Goal: Check status: Check status

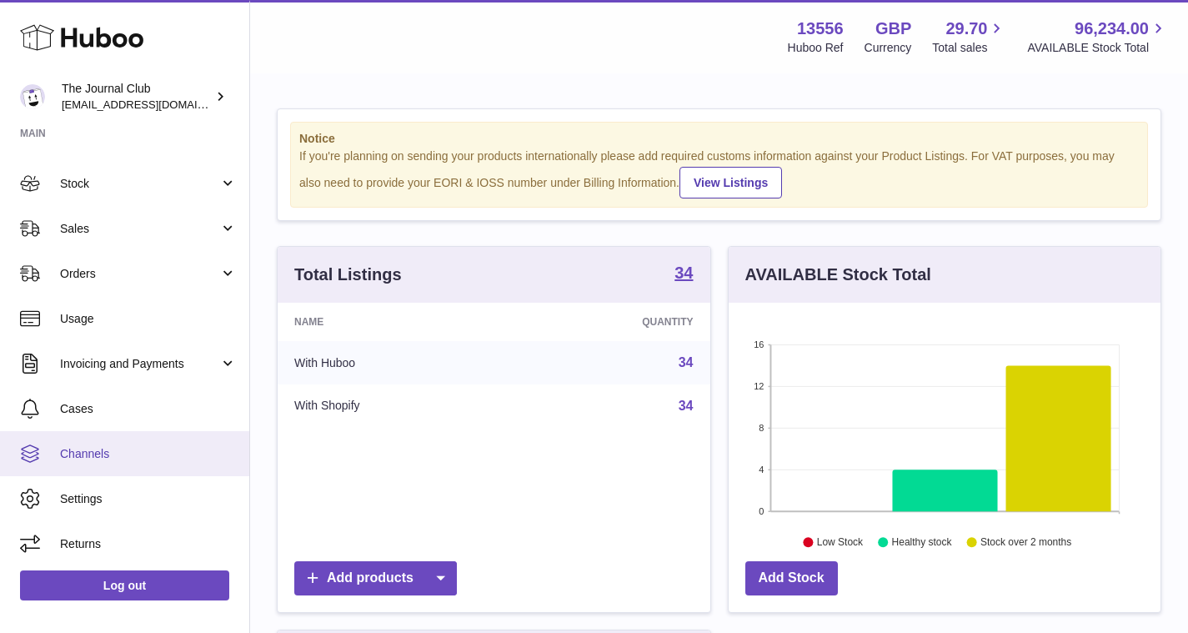
scroll to position [748, 0]
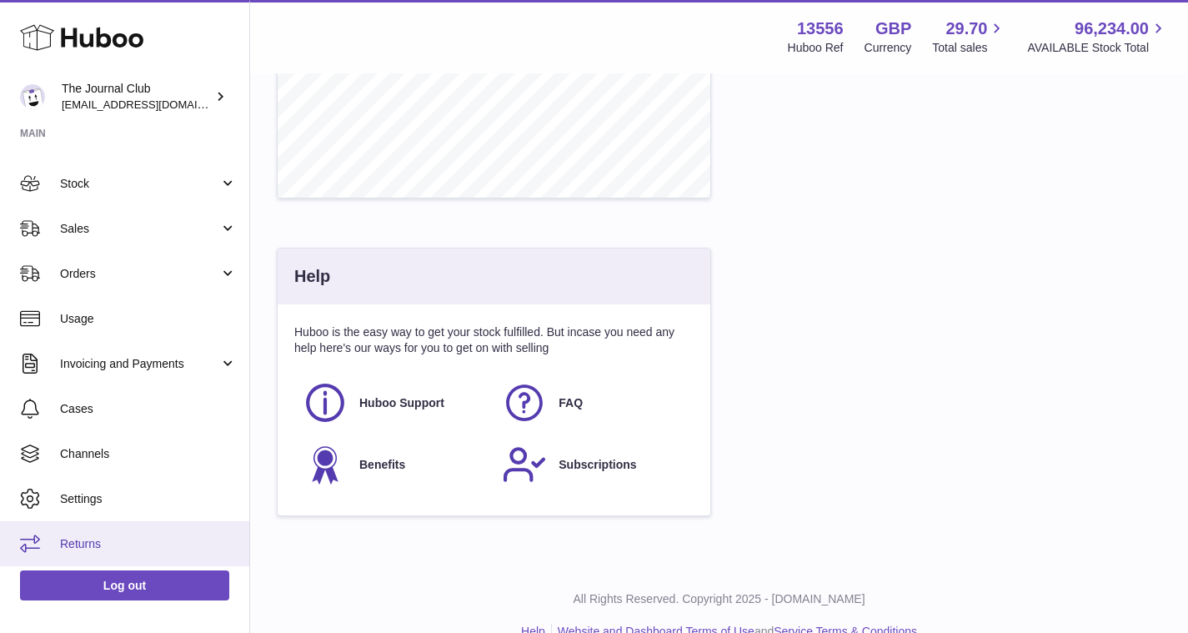
click at [113, 533] on link "Returns" at bounding box center [124, 543] width 249 height 45
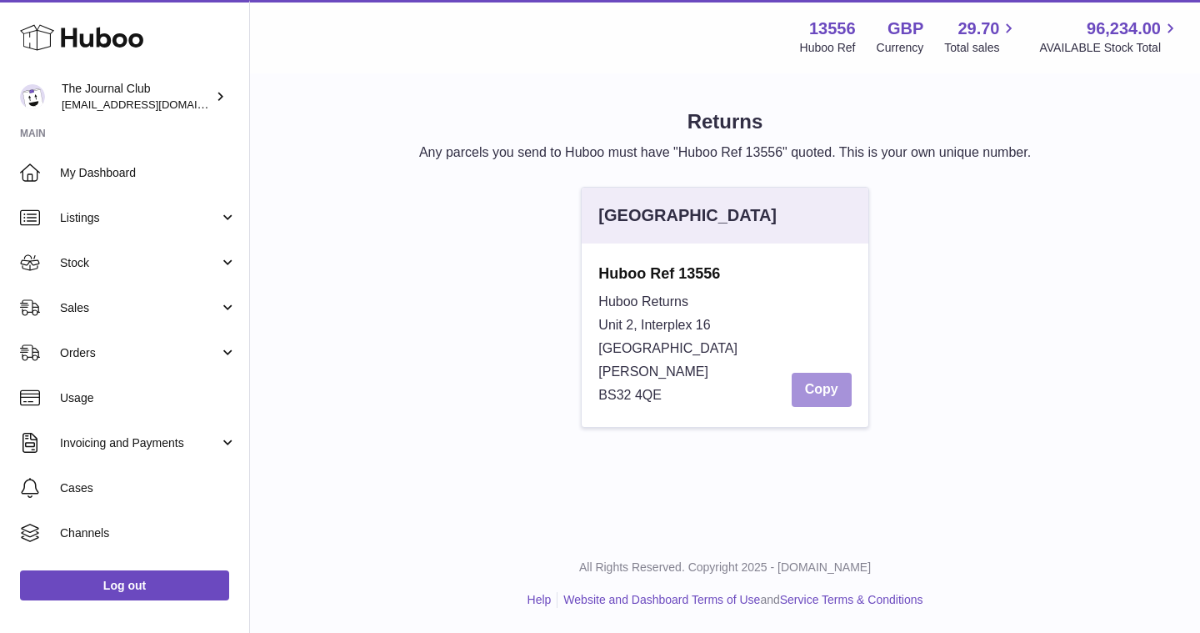
click at [829, 396] on button "Copy" at bounding box center [822, 390] width 60 height 34
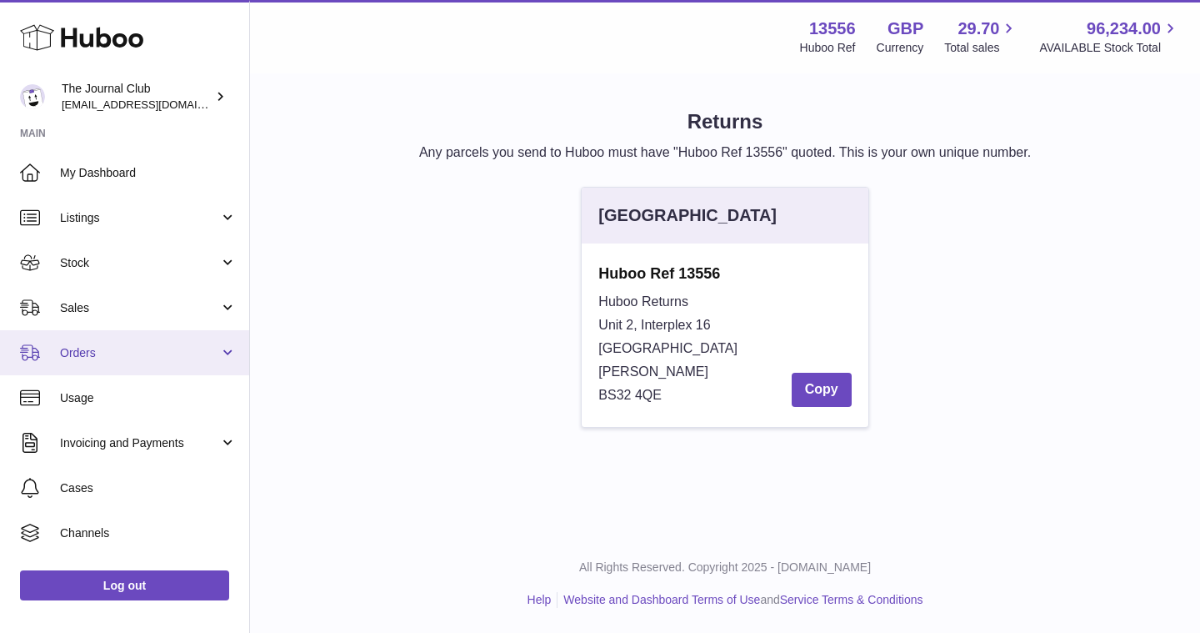
click at [91, 353] on span "Orders" at bounding box center [139, 353] width 159 height 16
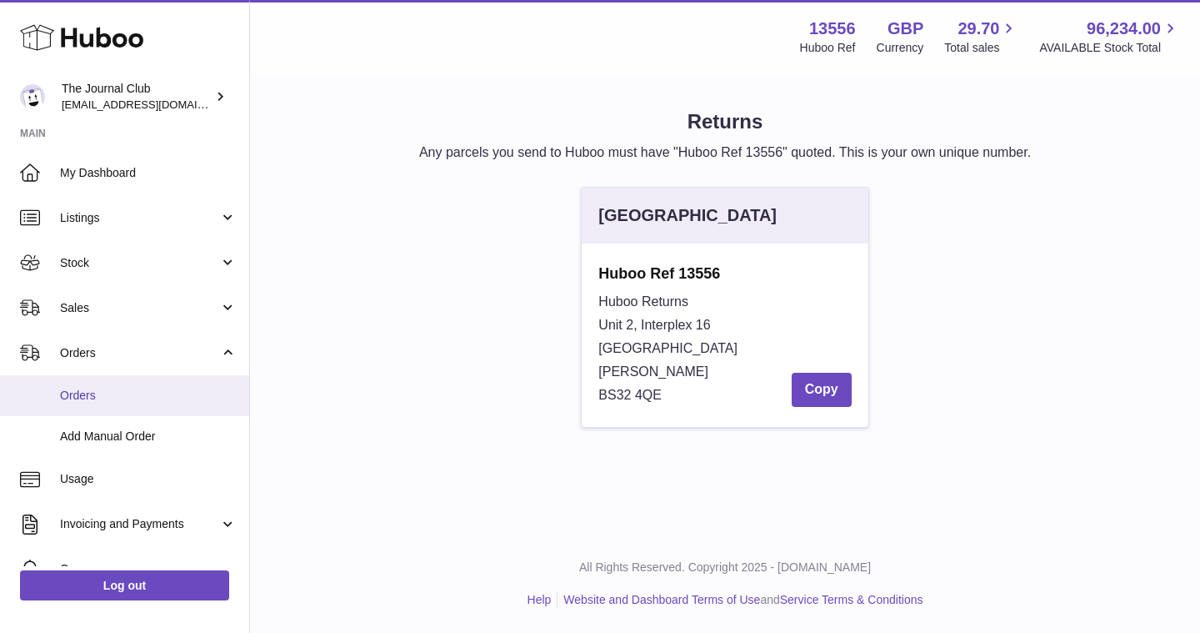
click at [108, 383] on link "Orders" at bounding box center [124, 395] width 249 height 41
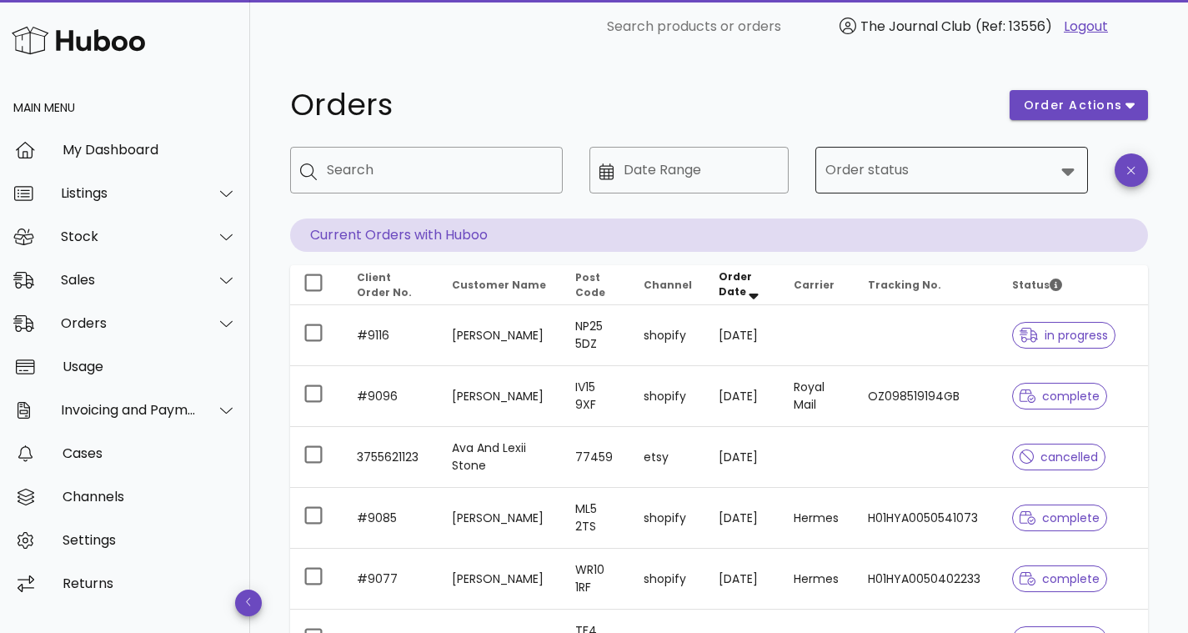
click at [939, 173] on input "Order status" at bounding box center [939, 170] width 229 height 27
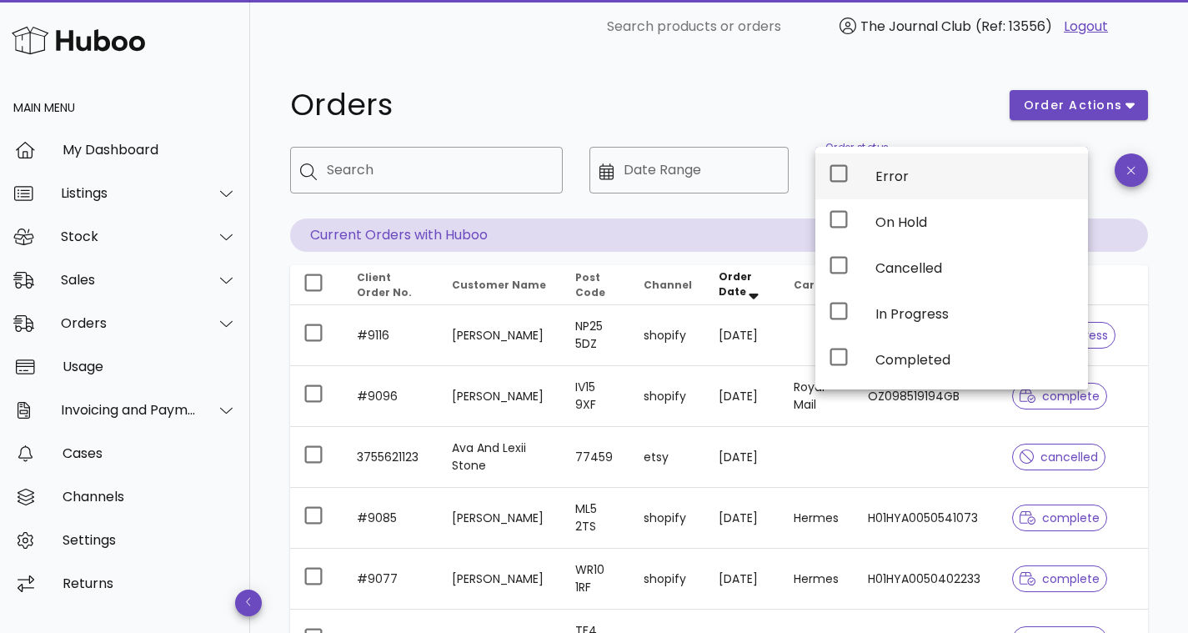
click at [846, 183] on div at bounding box center [838, 176] width 20 height 26
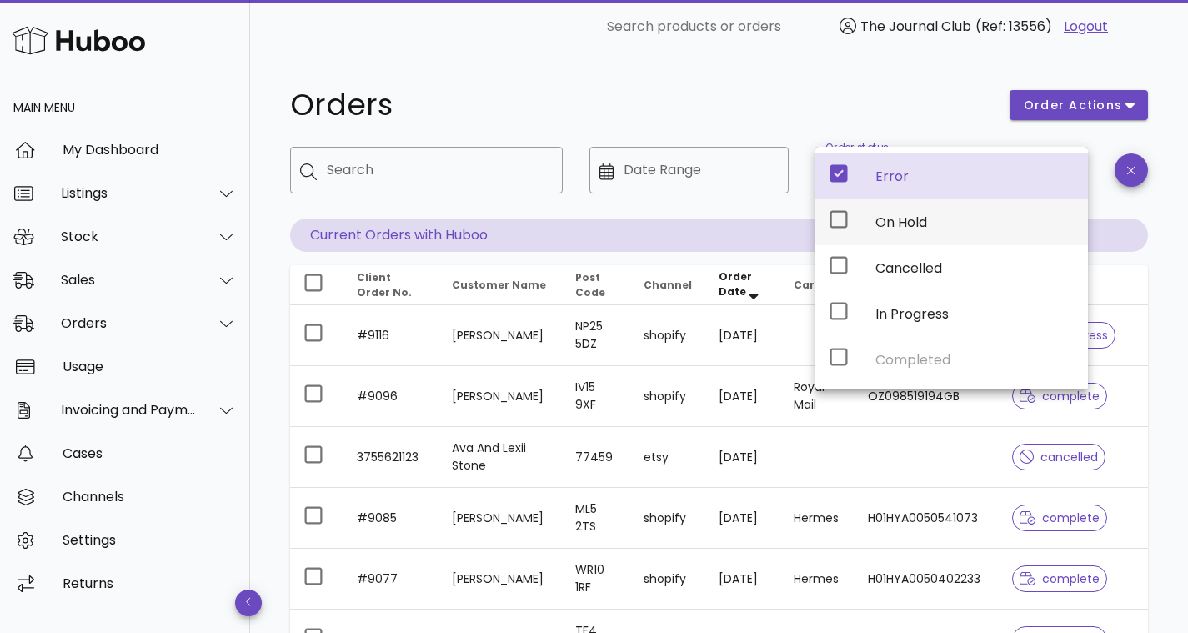
click at [836, 217] on icon at bounding box center [838, 219] width 20 height 20
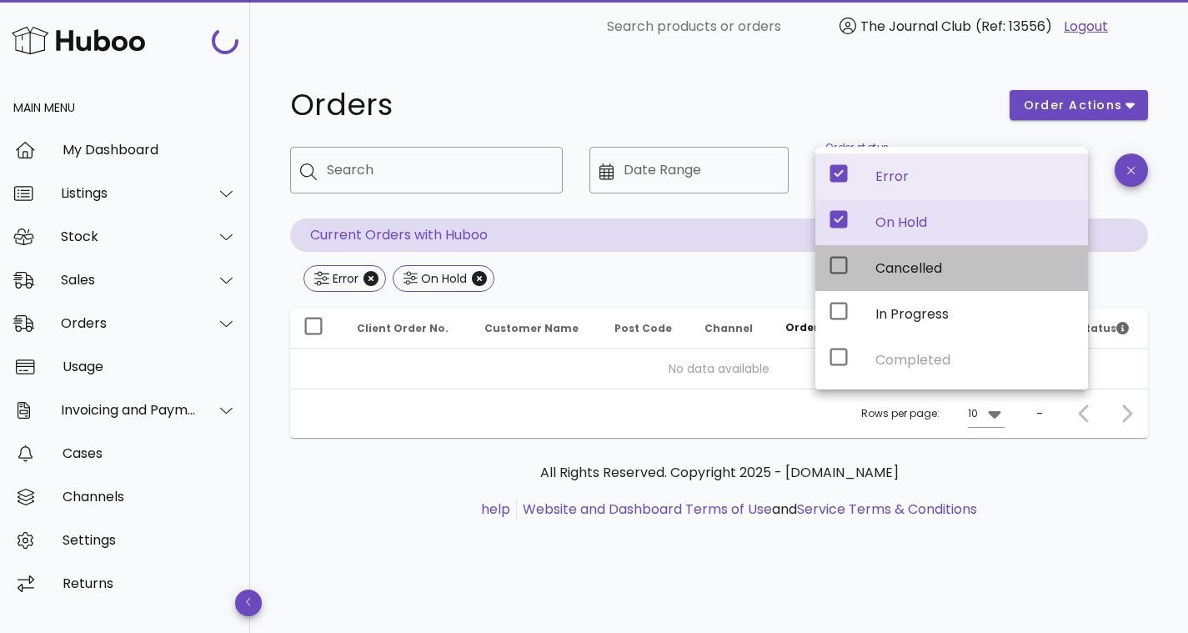
click at [832, 266] on icon at bounding box center [838, 265] width 20 height 20
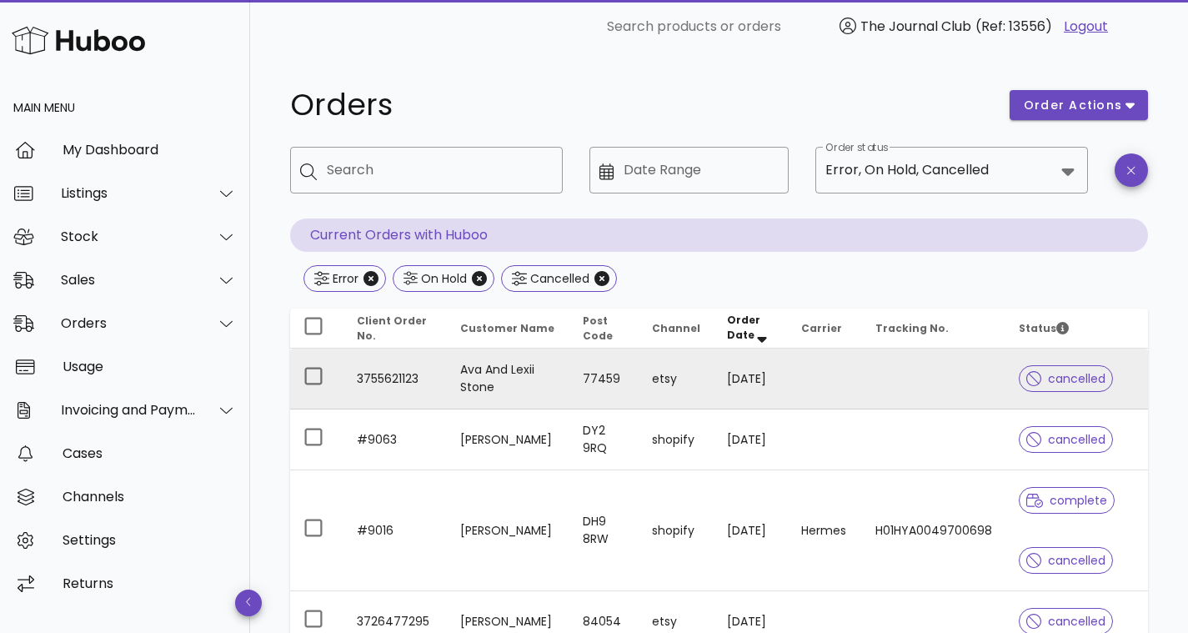
click at [888, 379] on td at bounding box center [933, 378] width 143 height 61
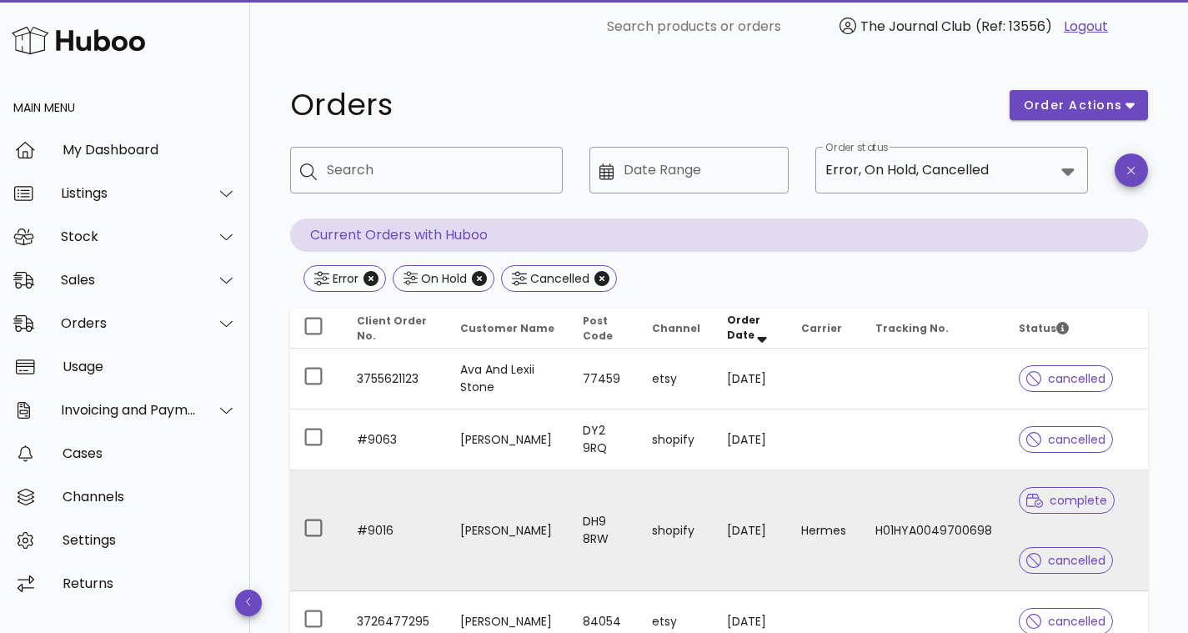
click at [871, 569] on td "H01HYA0049700698" at bounding box center [933, 530] width 143 height 121
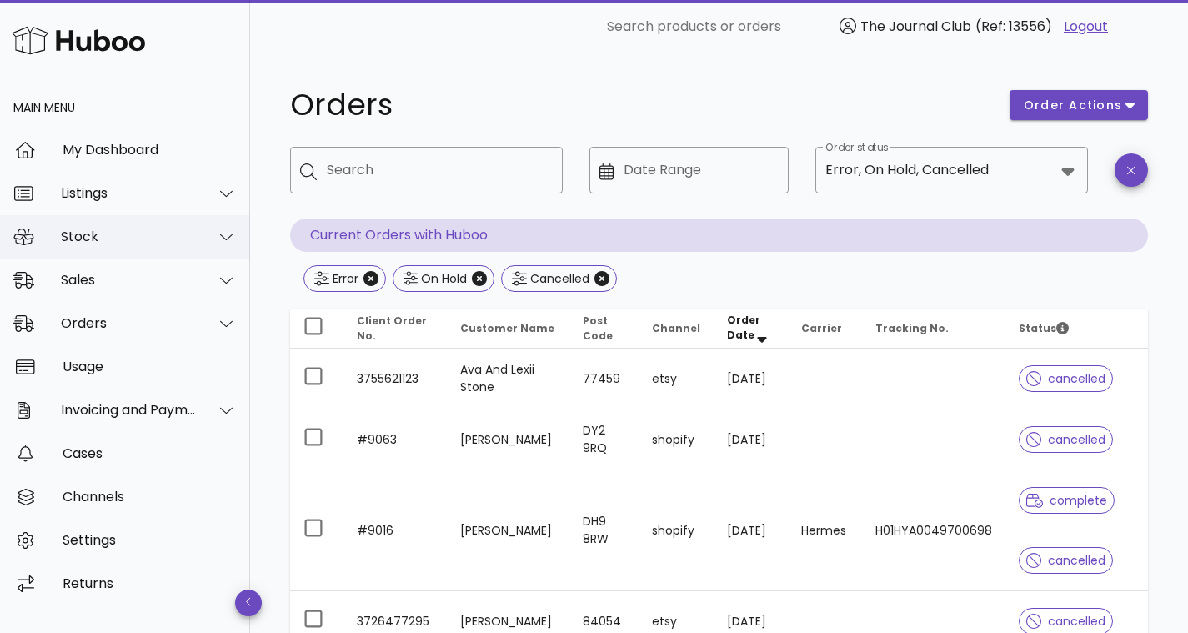
click at [83, 233] on div "Stock" at bounding box center [129, 236] width 136 height 16
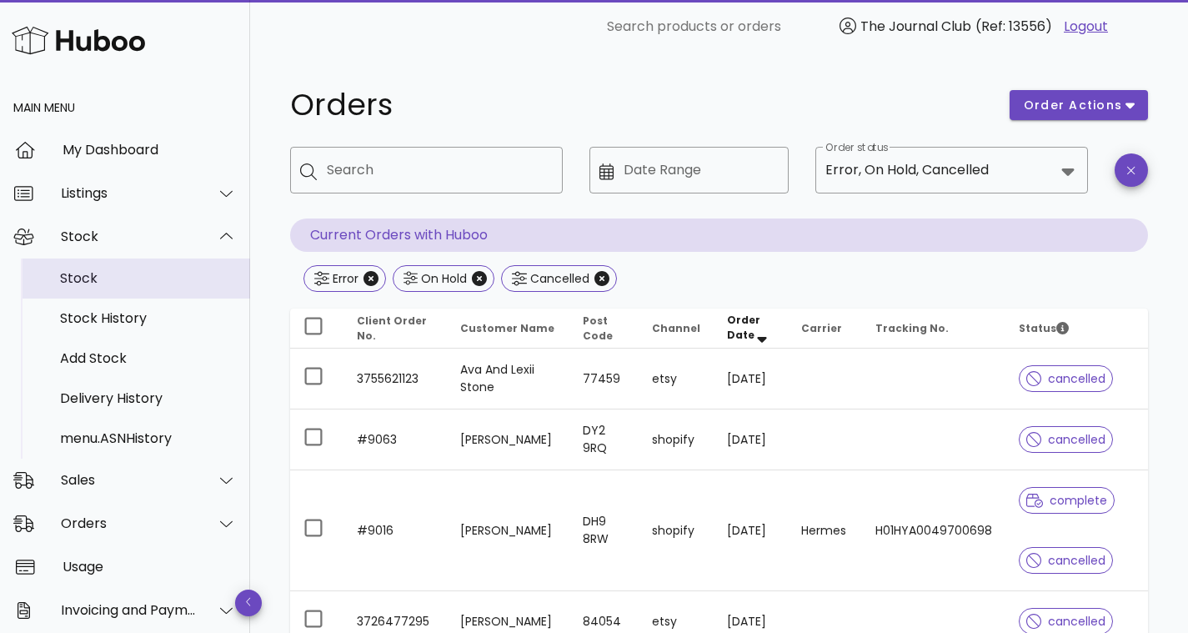
click at [102, 278] on div "Stock" at bounding box center [148, 278] width 177 height 16
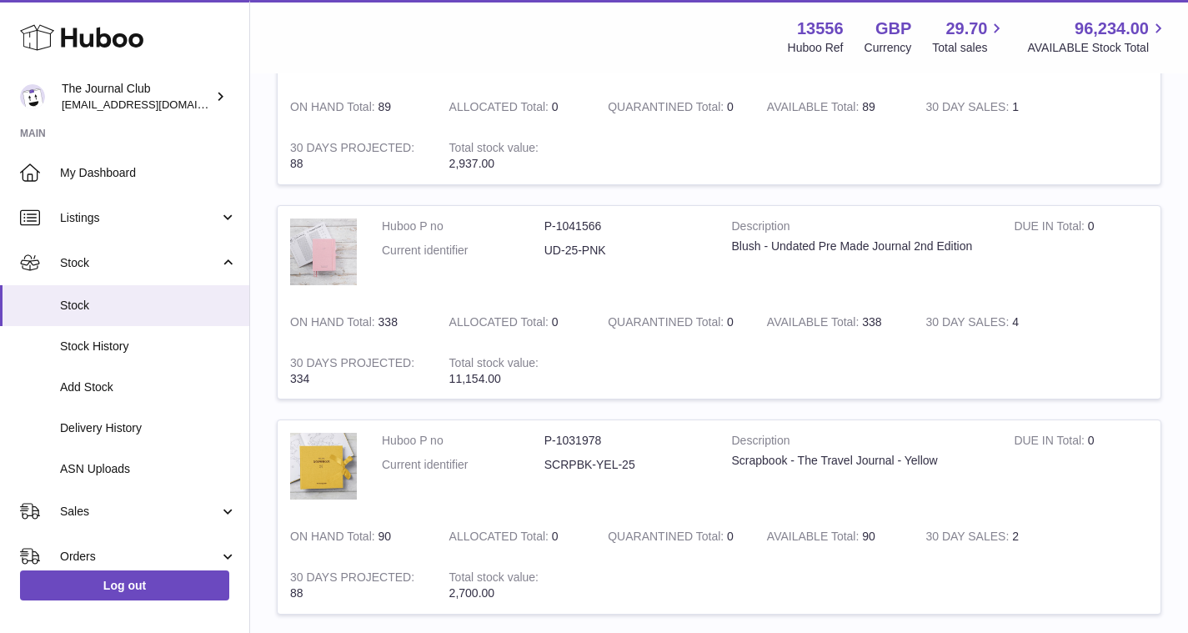
scroll to position [1911, 0]
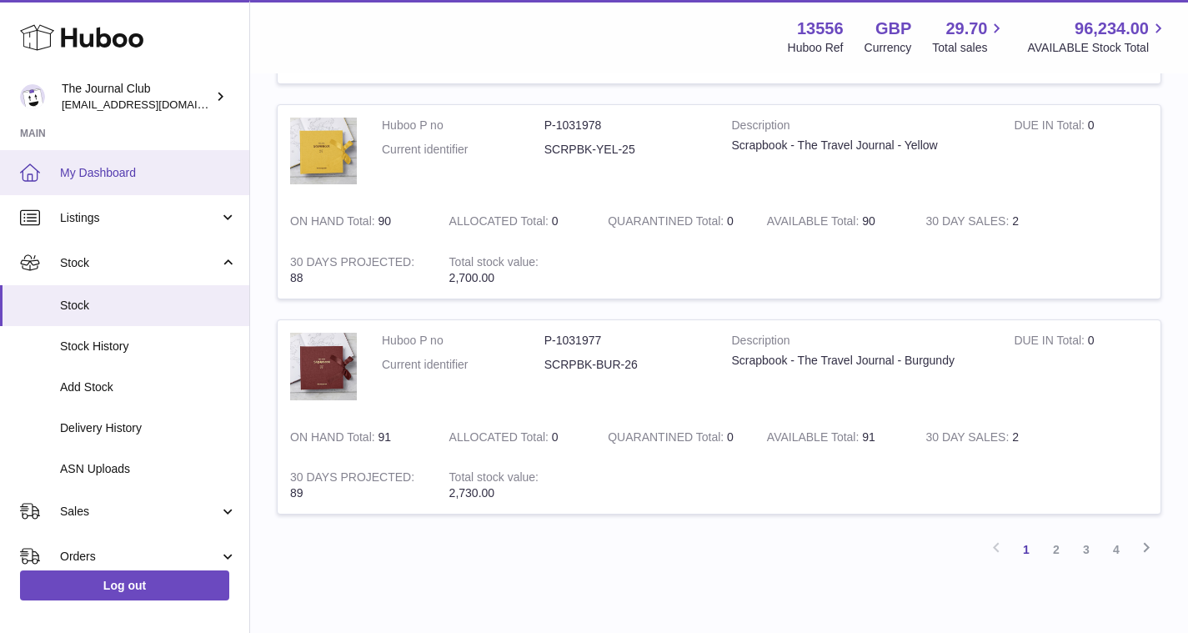
click at [92, 172] on span "My Dashboard" at bounding box center [148, 173] width 177 height 16
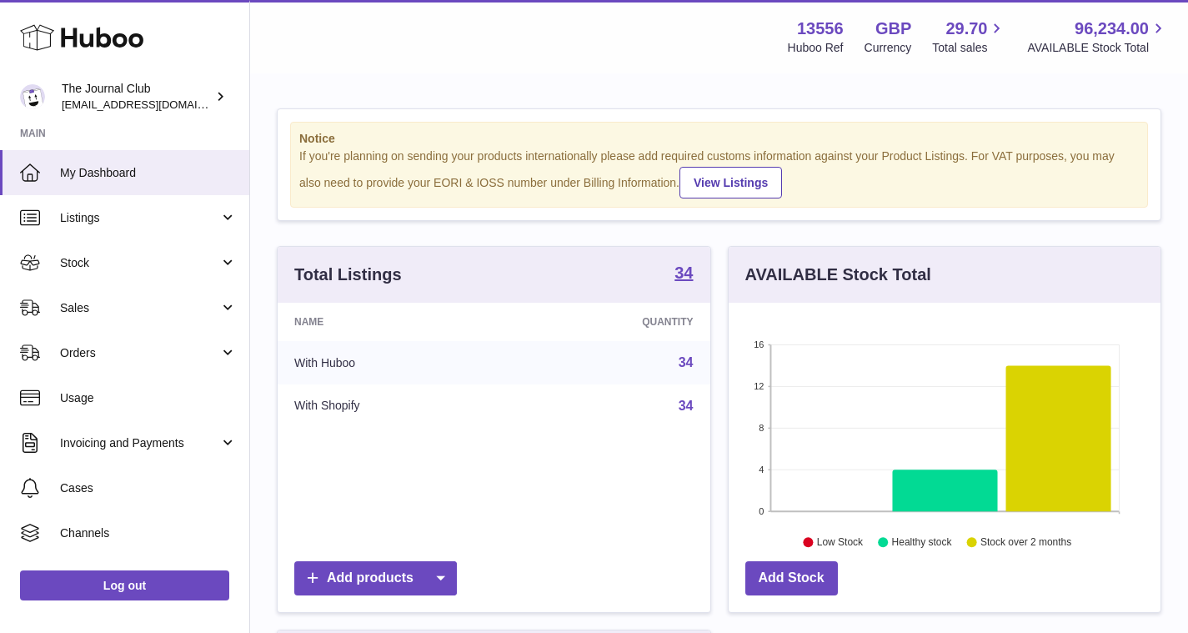
scroll to position [260, 432]
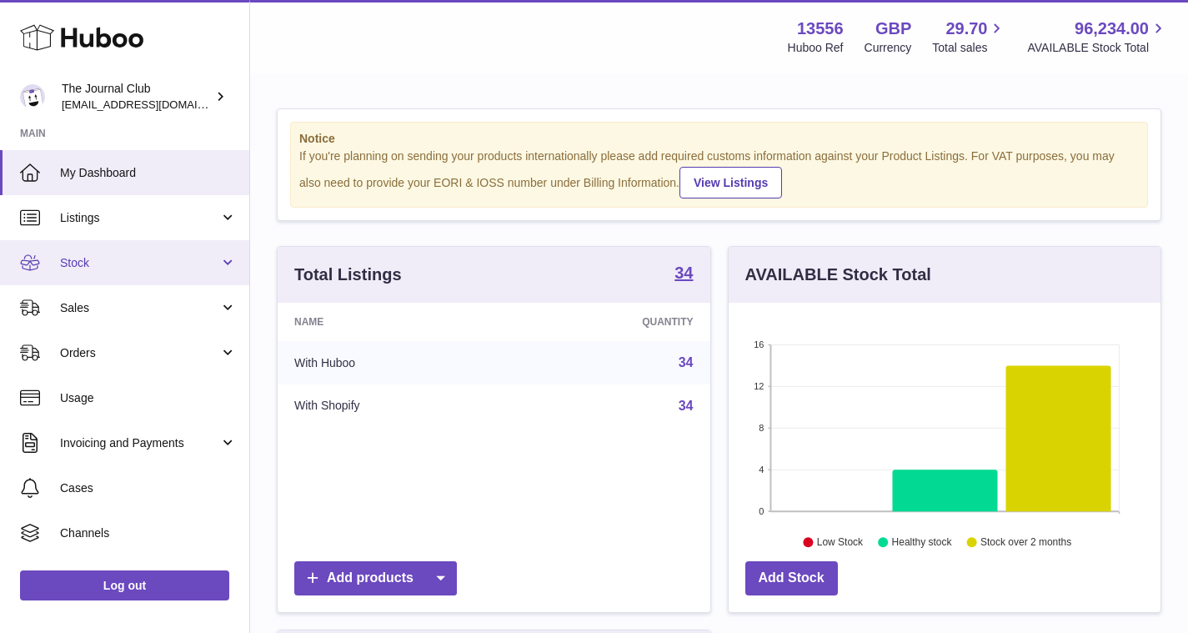
click at [91, 240] on link "Stock" at bounding box center [124, 262] width 249 height 45
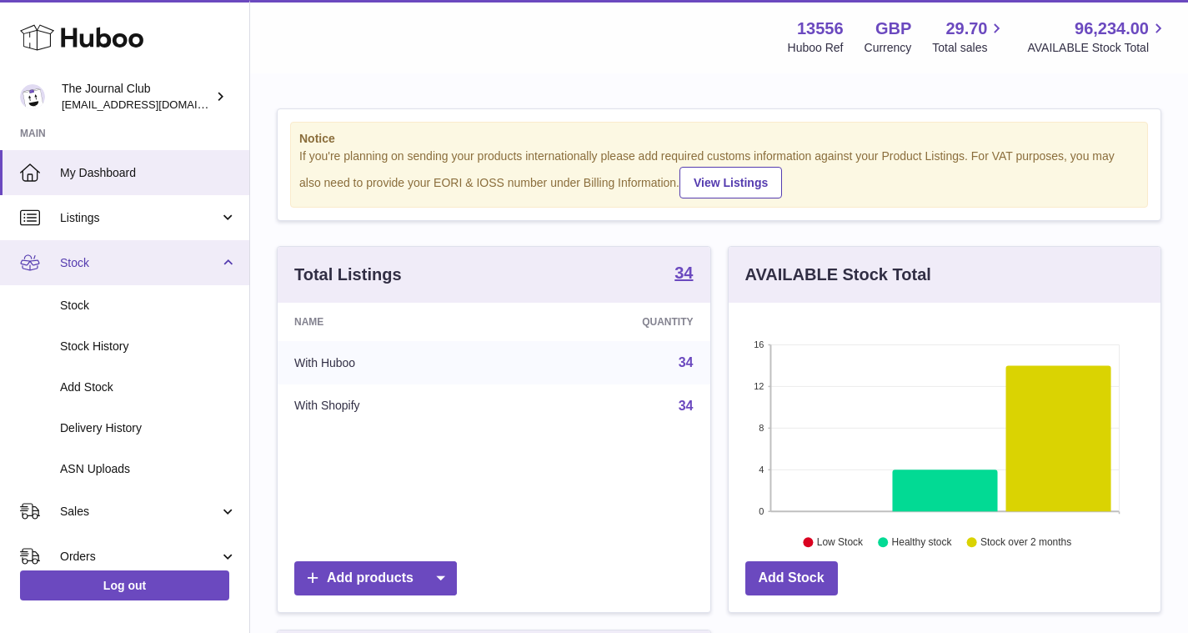
click at [98, 244] on link "Stock" at bounding box center [124, 262] width 249 height 45
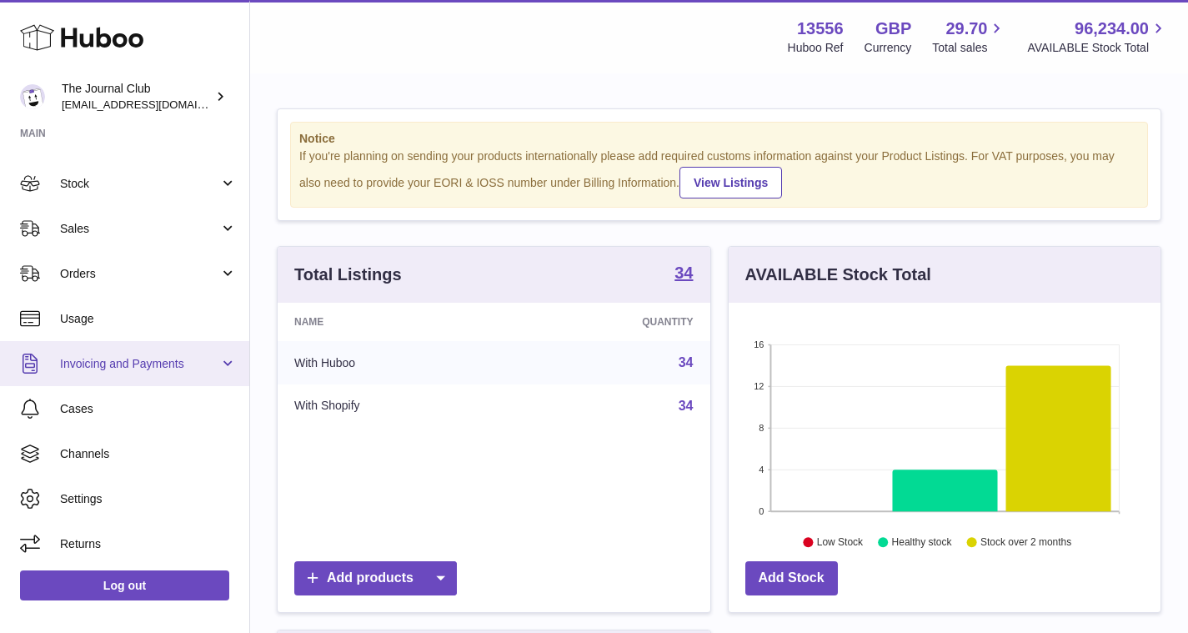
scroll to position [78, 0]
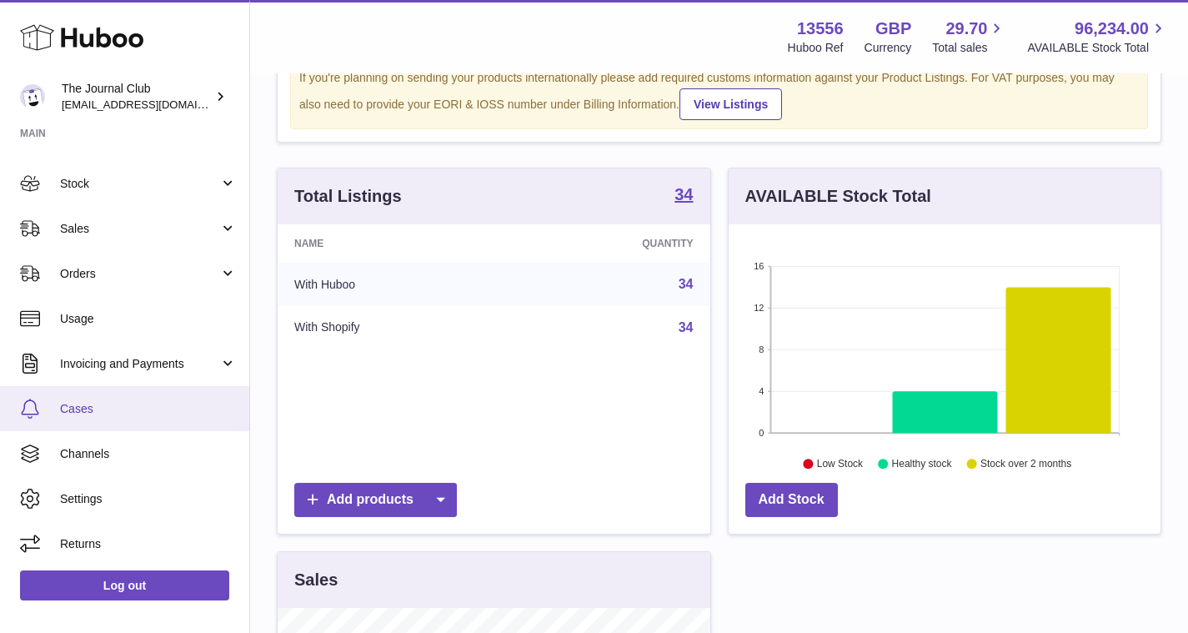
click at [116, 406] on span "Cases" at bounding box center [148, 409] width 177 height 16
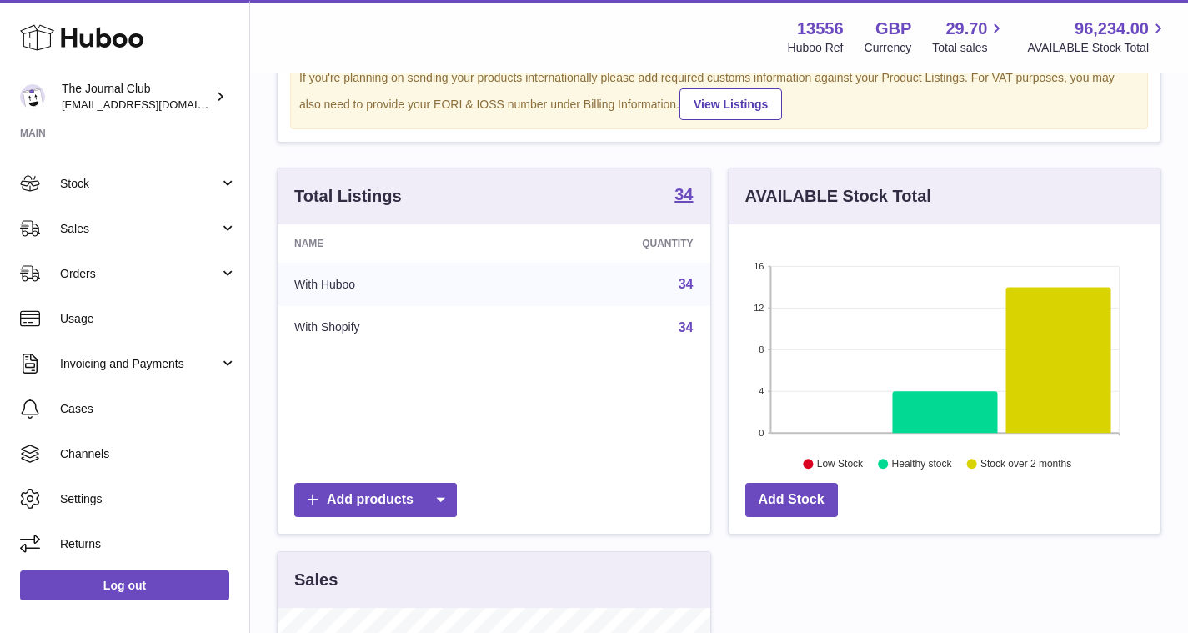
click at [923, 416] on icon at bounding box center [944, 412] width 105 height 42
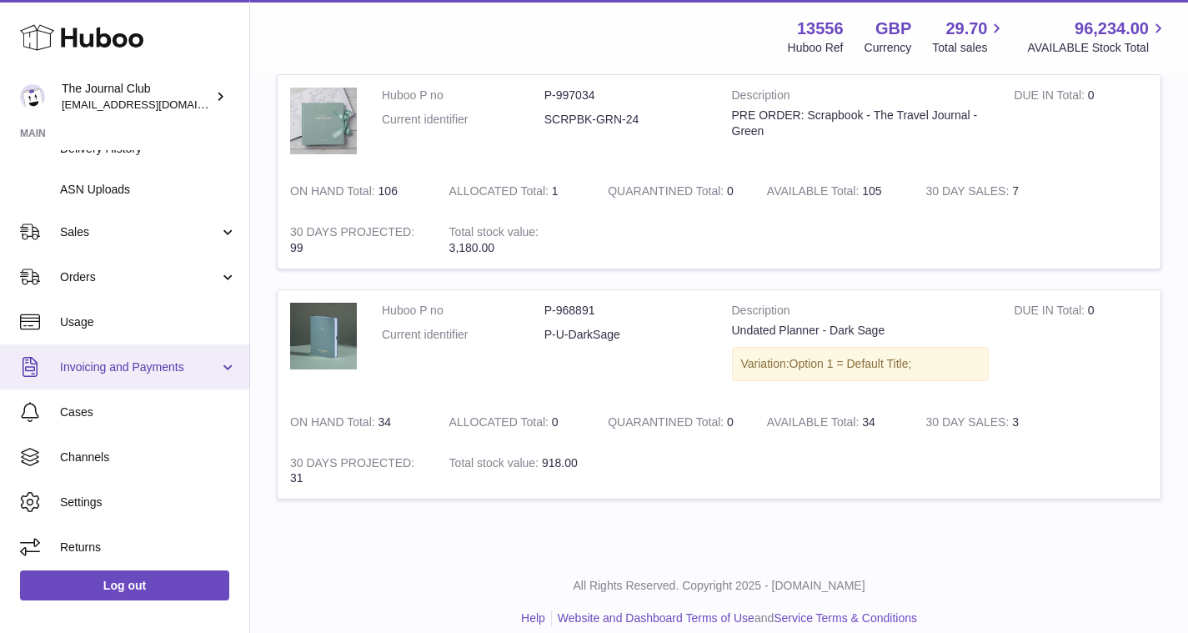
scroll to position [235, 0]
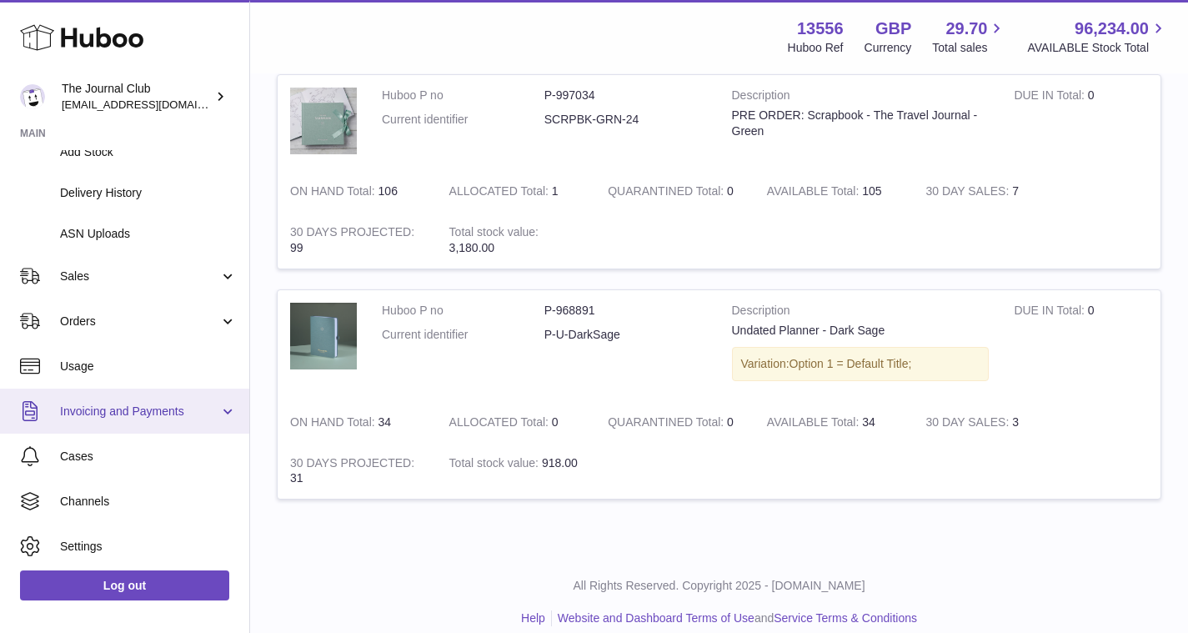
click at [117, 408] on span "Invoicing and Payments" at bounding box center [139, 411] width 159 height 16
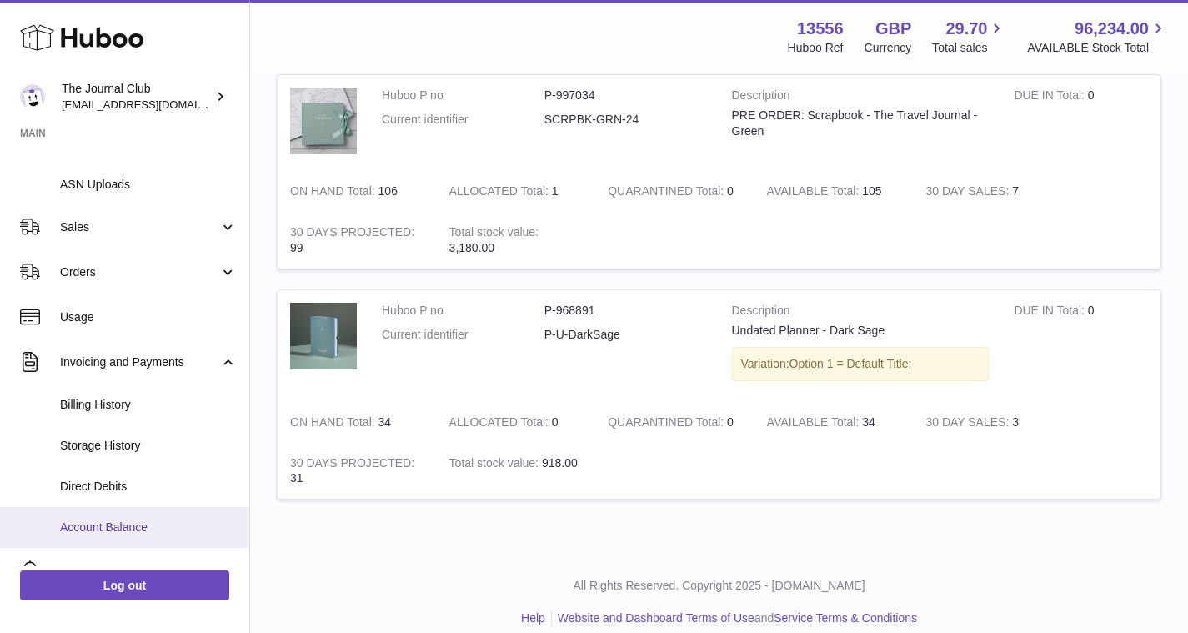
scroll to position [348, 0]
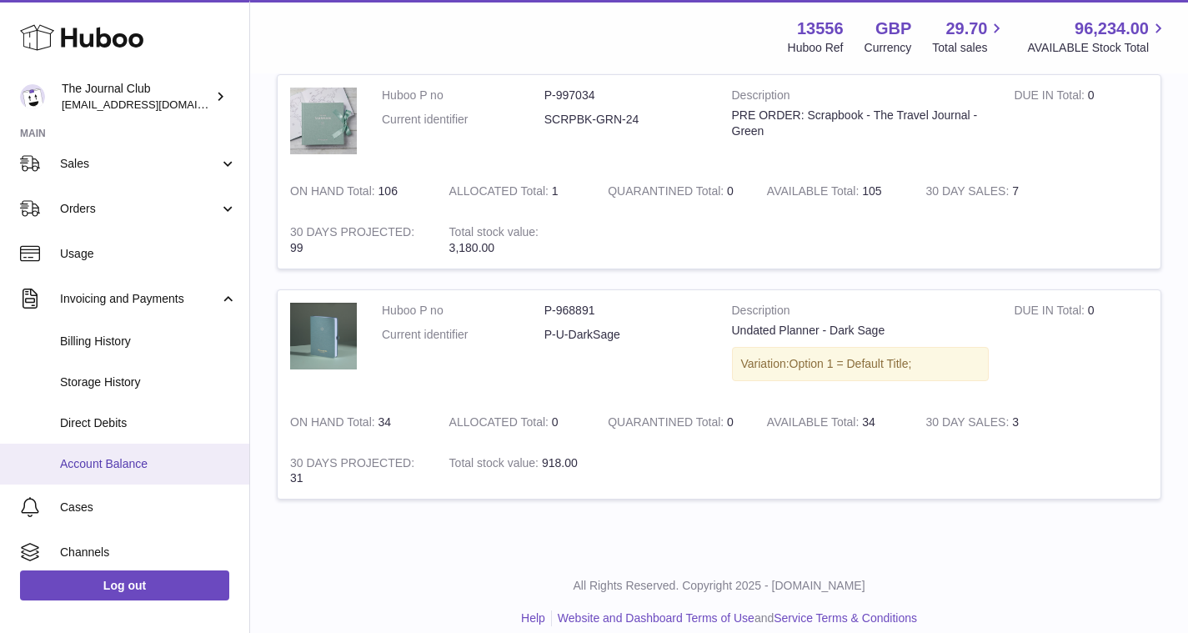
click at [113, 444] on link "Account Balance" at bounding box center [124, 463] width 249 height 41
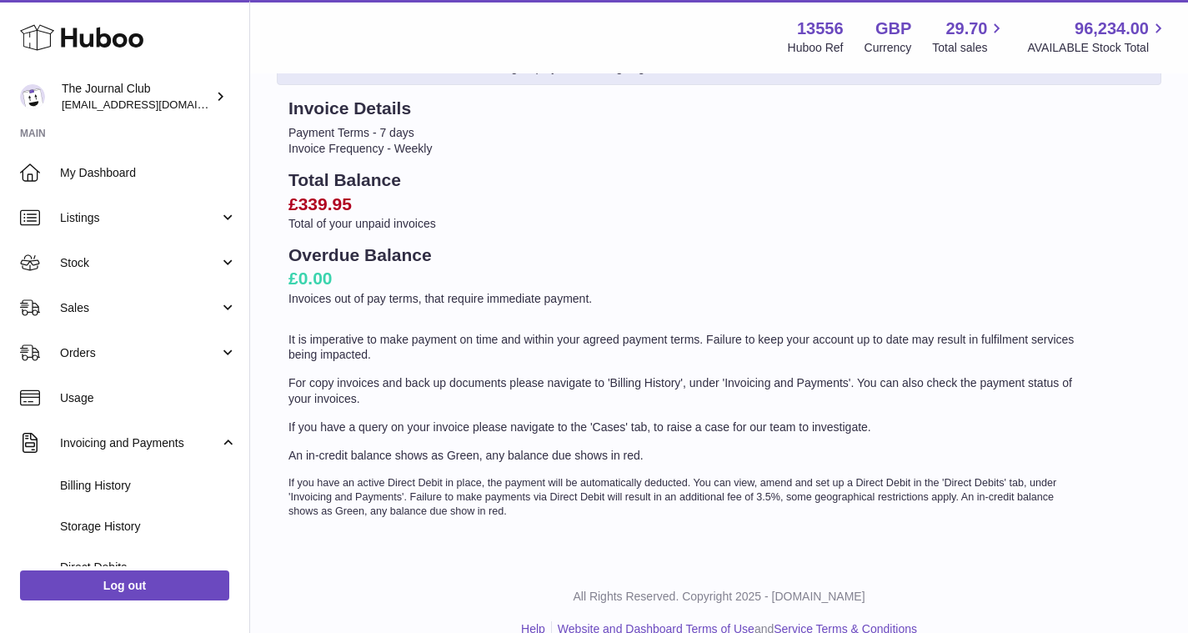
scroll to position [118, 0]
